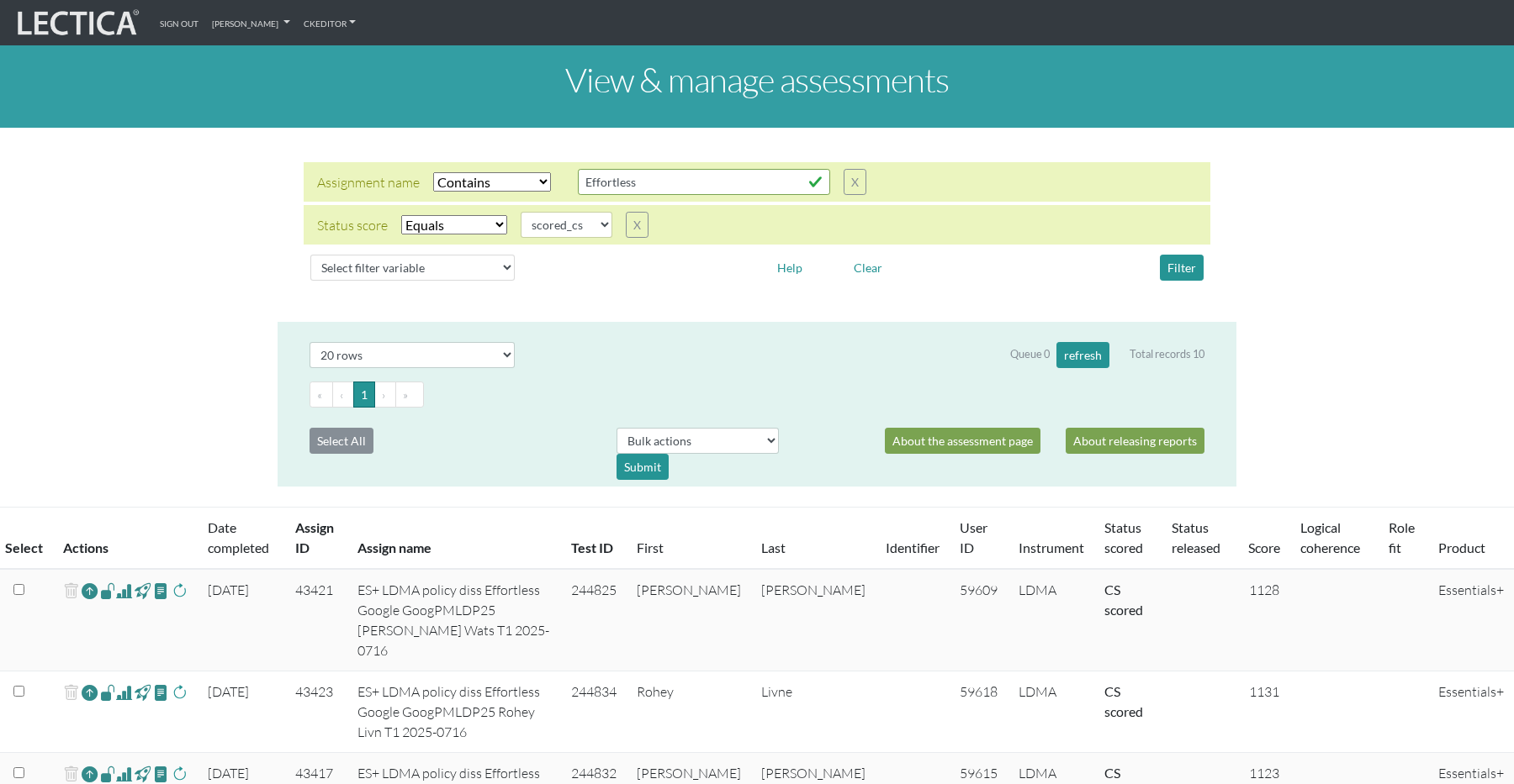
select select "icontains"
select select "scored_cs"
select select "20"
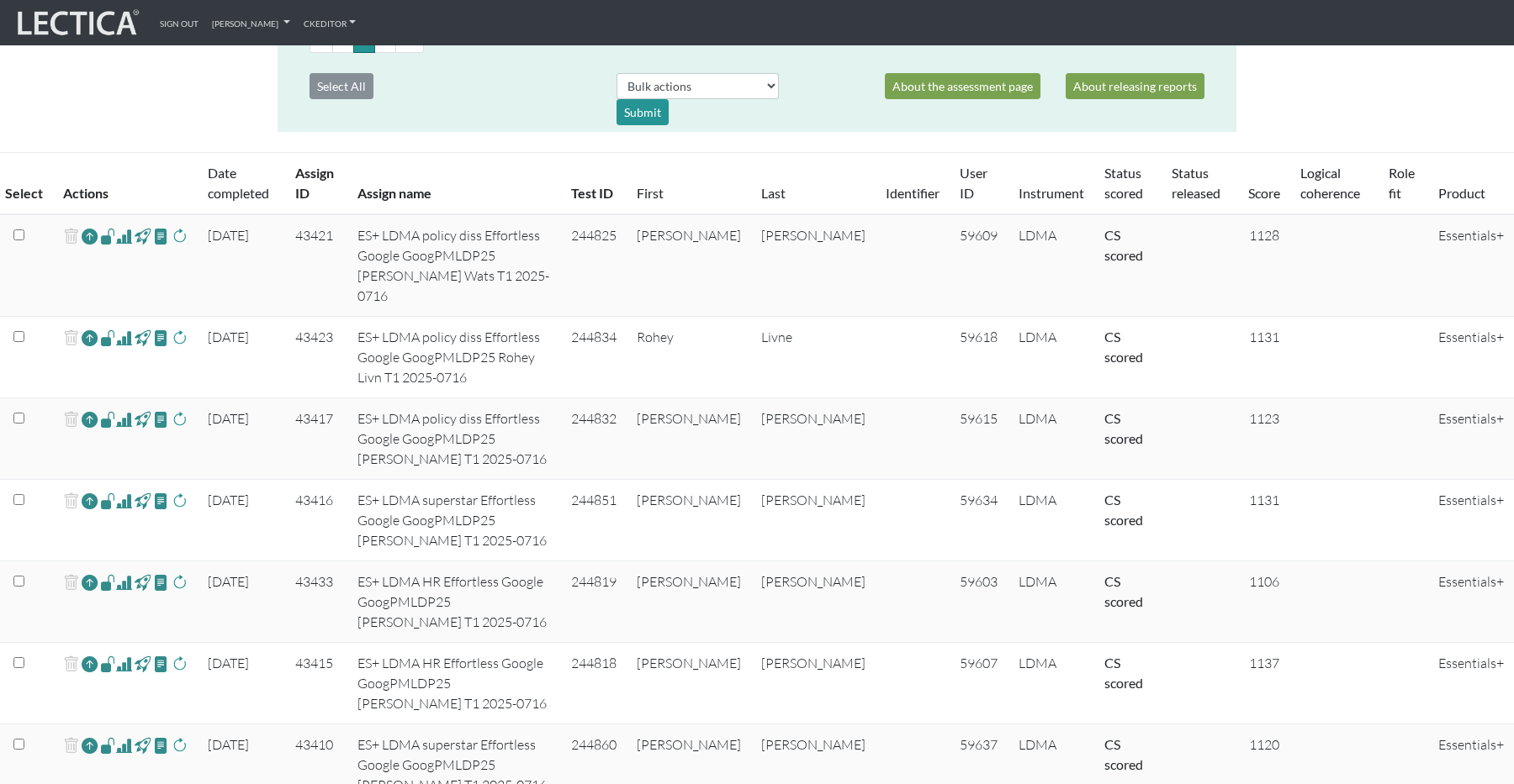
click at [174, 127] on div "View & manage assessments Assignment name Select filter Equals Does not equal C…" at bounding box center [757, 381] width 1514 height 1380
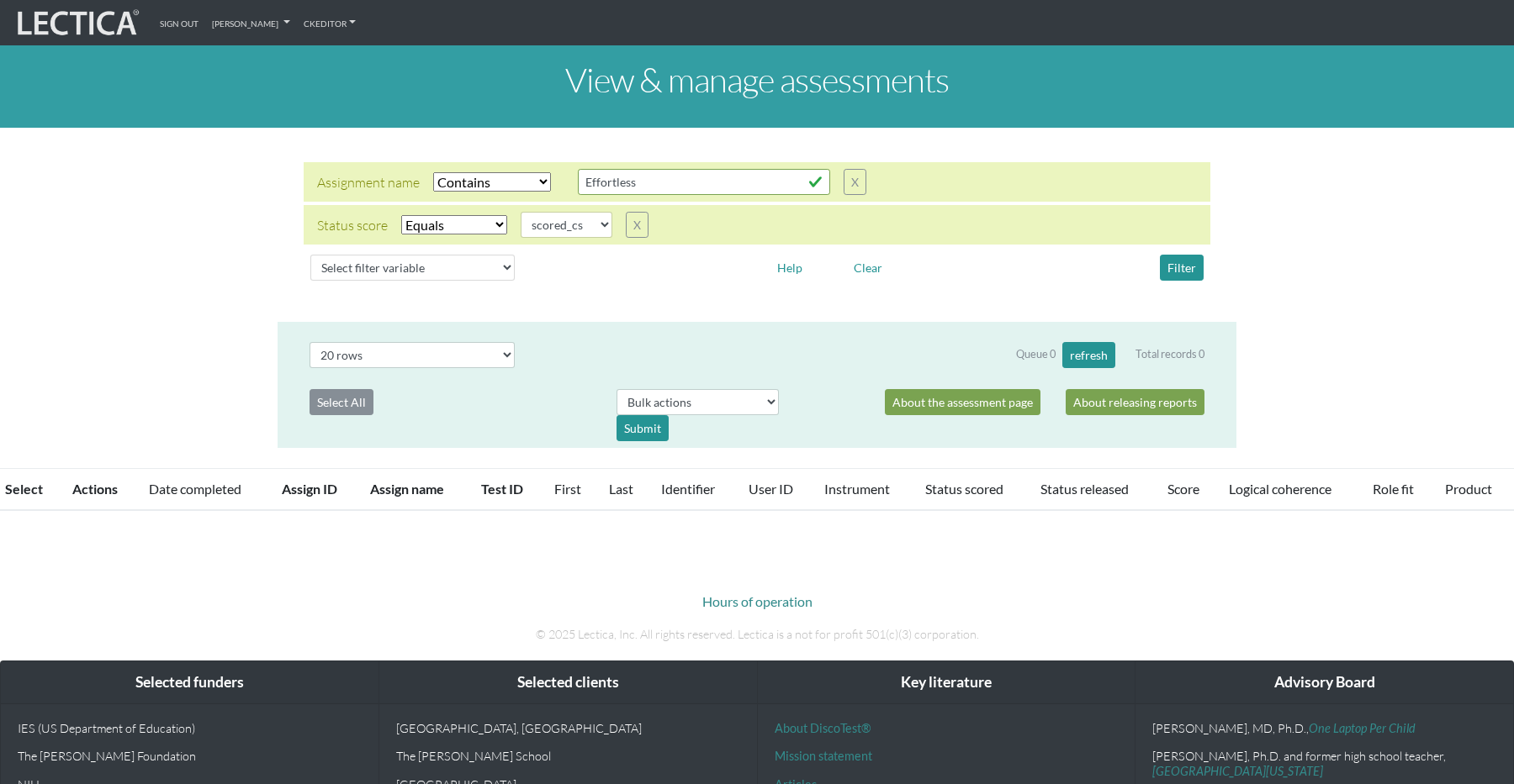
select select "icontains"
select select "scored_cs"
select select "20"
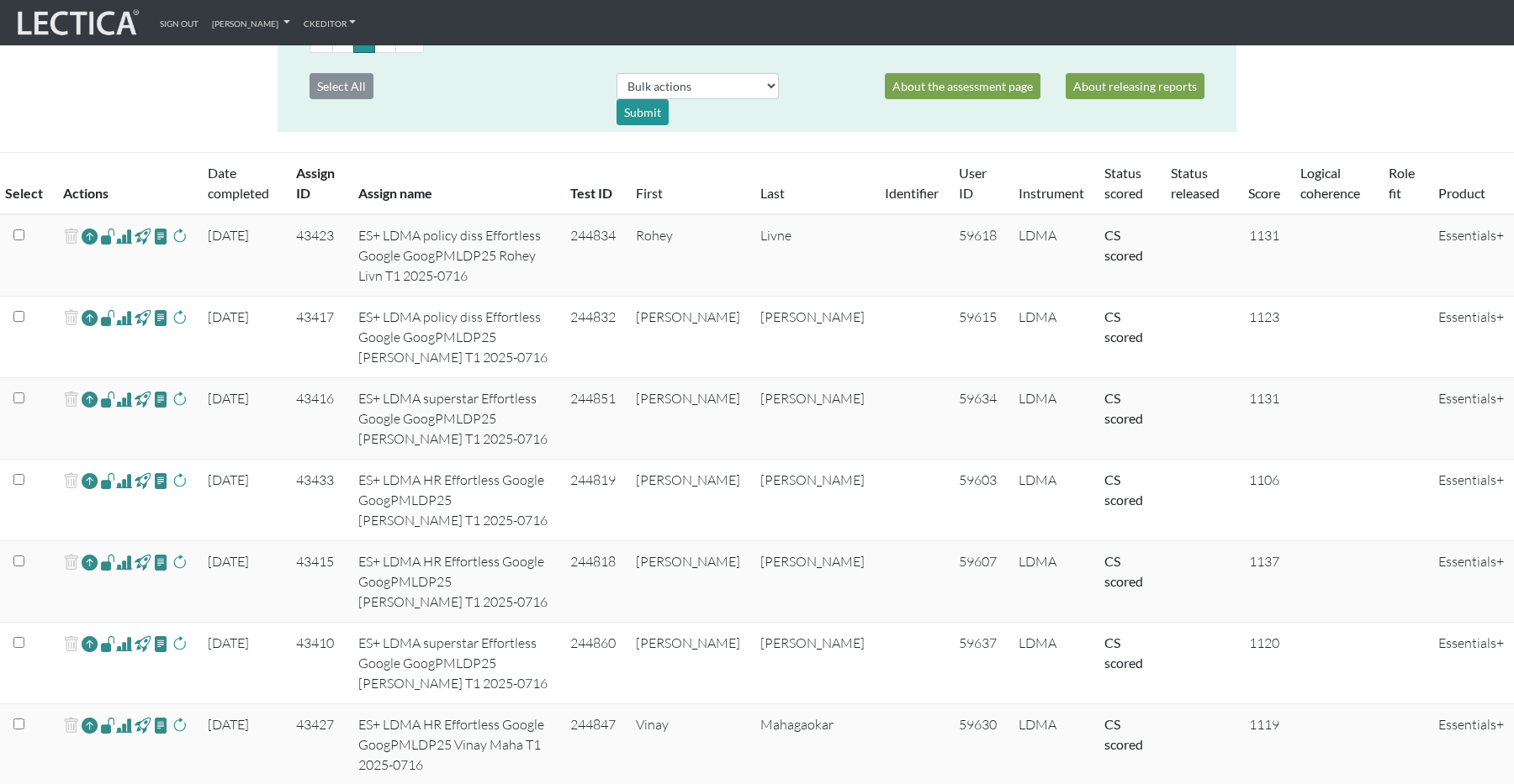
click at [125, 239] on span at bounding box center [123, 237] width 16 height 20
